Goal: Find specific page/section: Find specific page/section

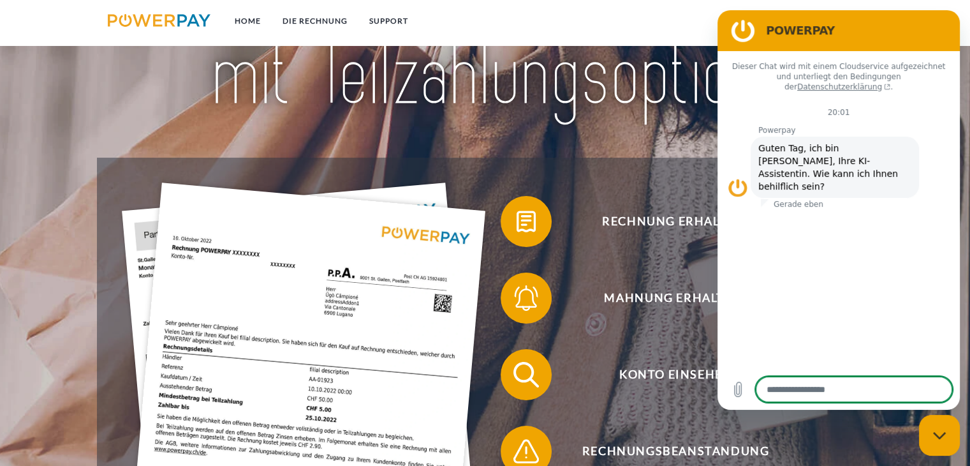
scroll to position [84, 0]
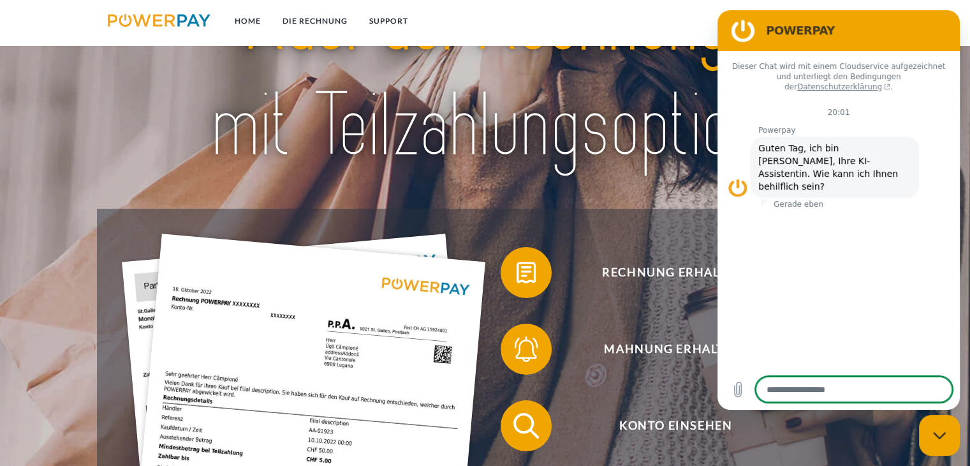
click at [613, 179] on img at bounding box center [485, 72] width 680 height 221
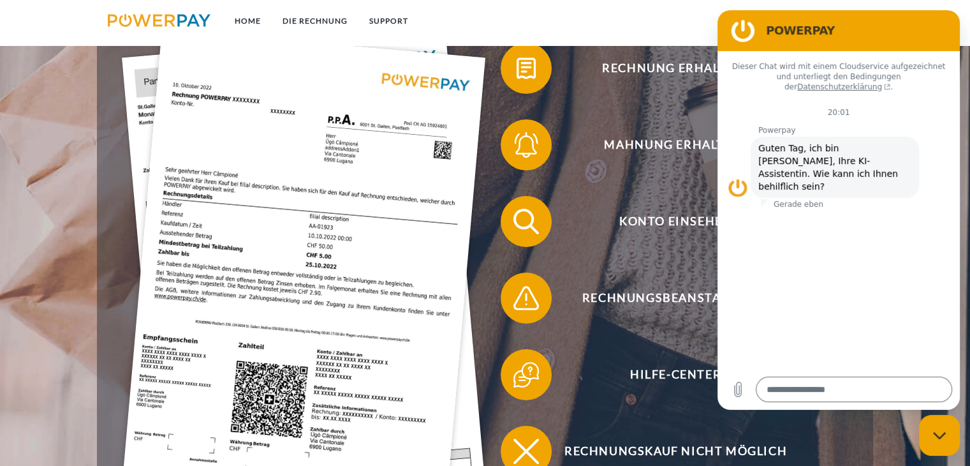
scroll to position [288, 0]
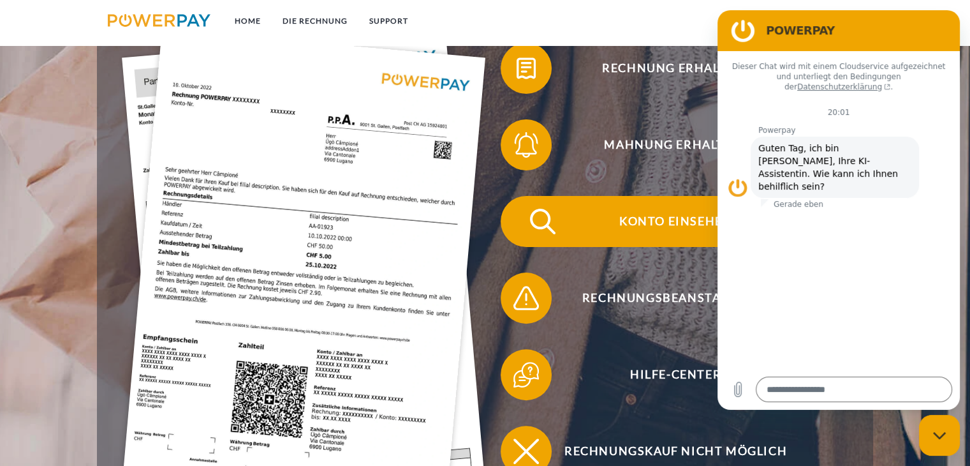
click at [524, 218] on span at bounding box center [524, 221] width 64 height 64
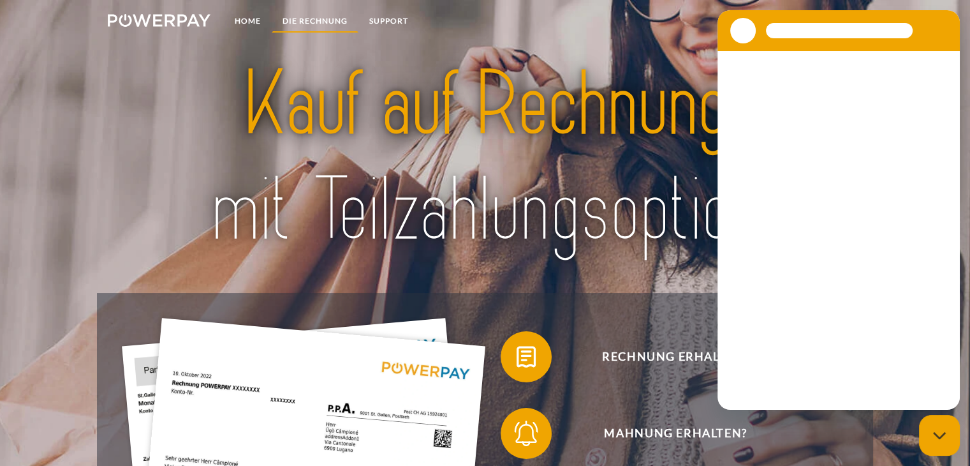
click at [303, 17] on link "DIE RECHNUNG" at bounding box center [315, 21] width 87 height 23
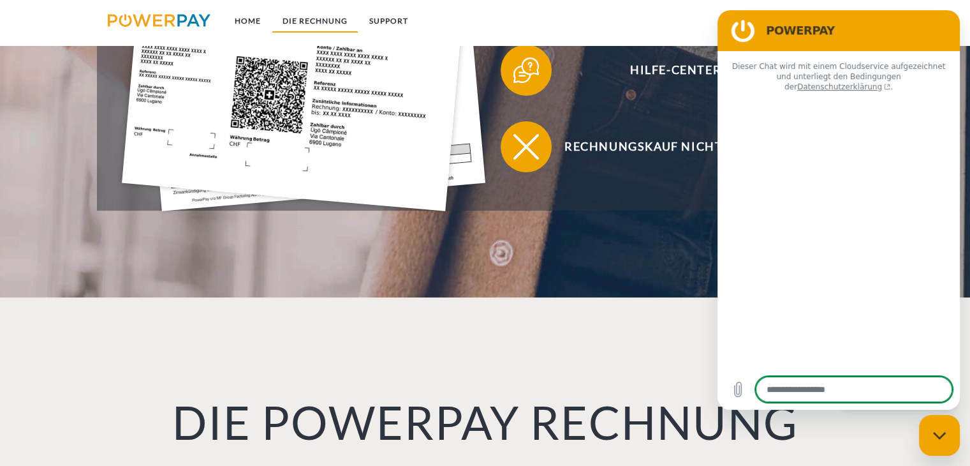
type textarea "*"
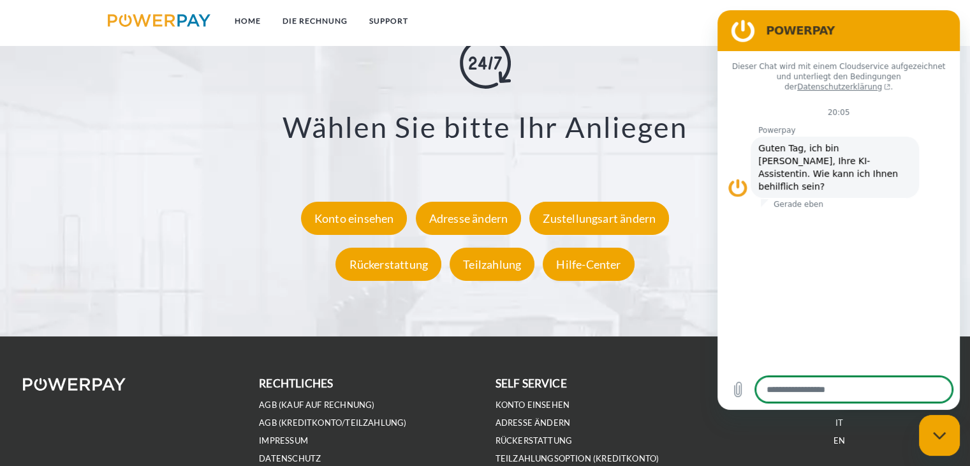
scroll to position [2379, 0]
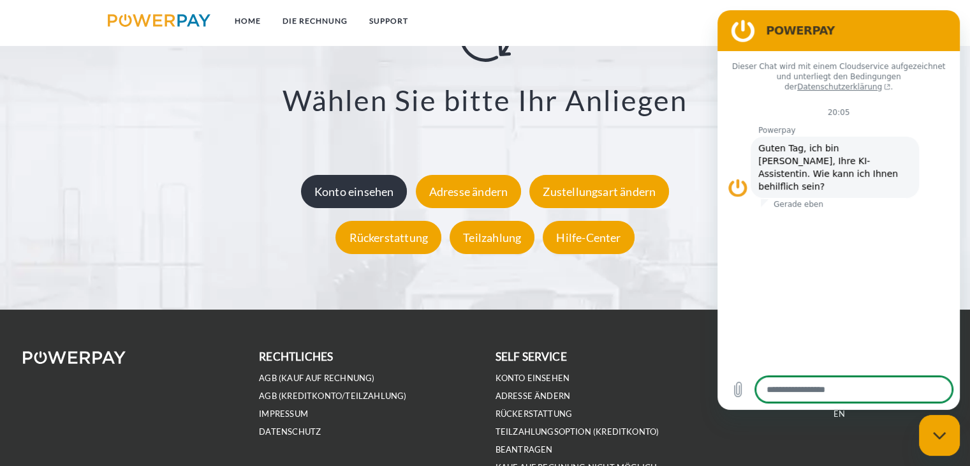
click at [366, 184] on div "Konto einsehen" at bounding box center [354, 191] width 107 height 33
